Goal: Transaction & Acquisition: Subscribe to service/newsletter

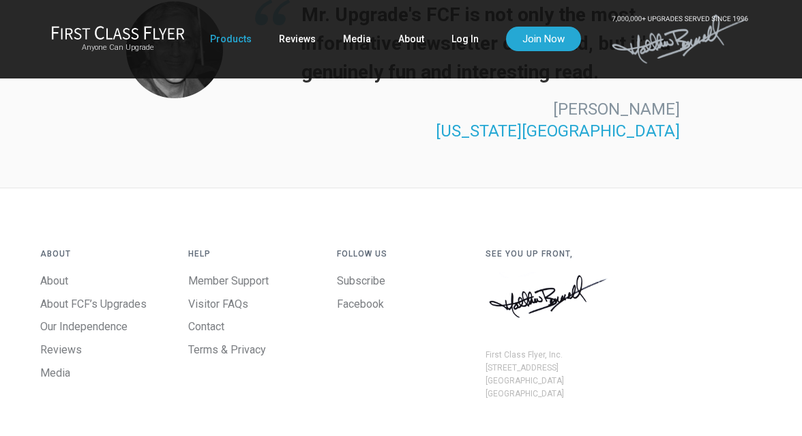
scroll to position [3913, 0]
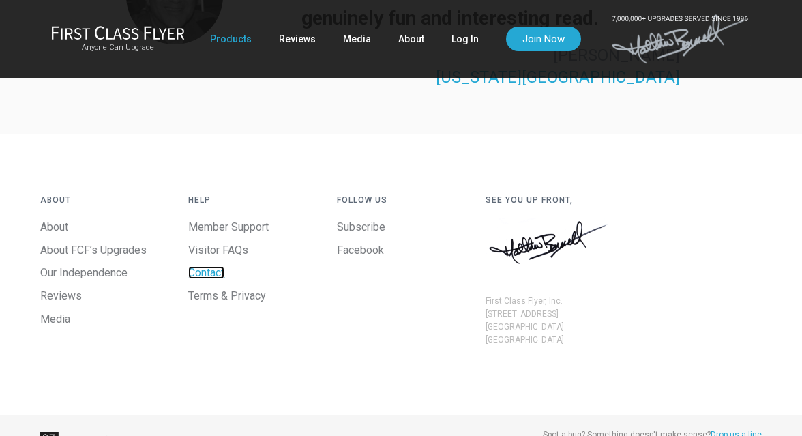
click at [216, 266] on link "Contact" at bounding box center [206, 272] width 36 height 13
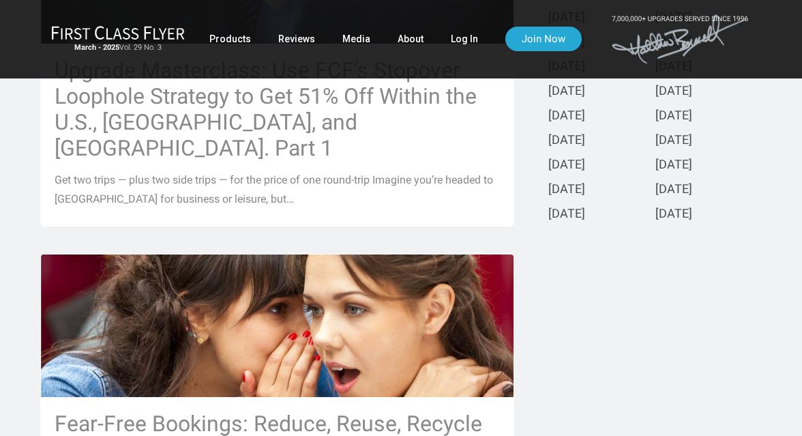
scroll to position [727, 0]
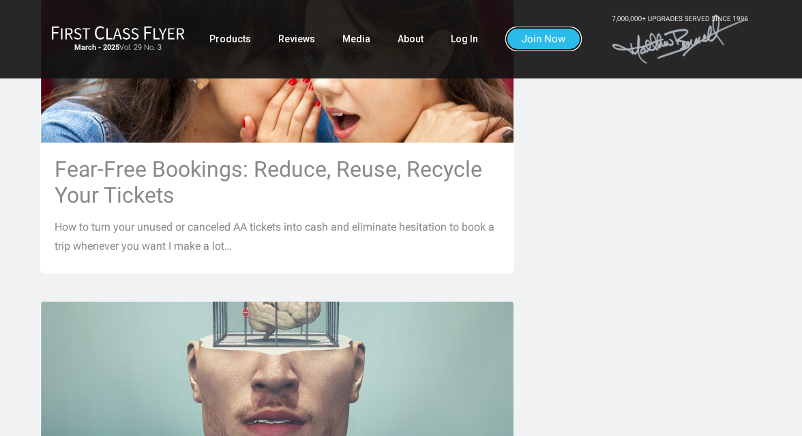
click at [551, 44] on link "Join Now" at bounding box center [544, 39] width 76 height 25
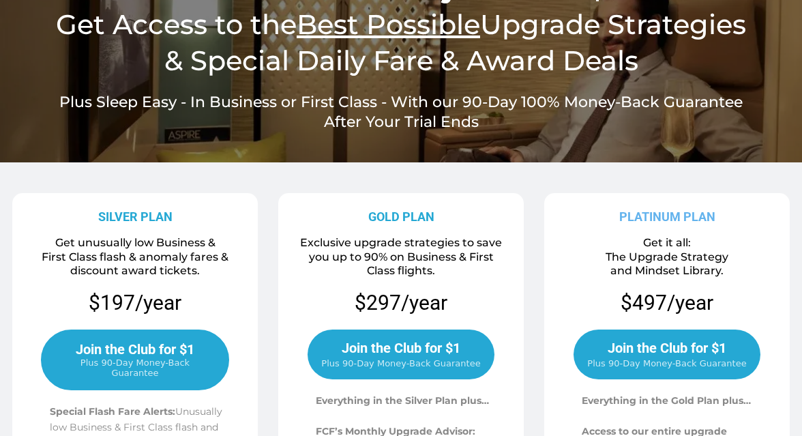
scroll to position [225, 0]
